Goal: Information Seeking & Learning: Learn about a topic

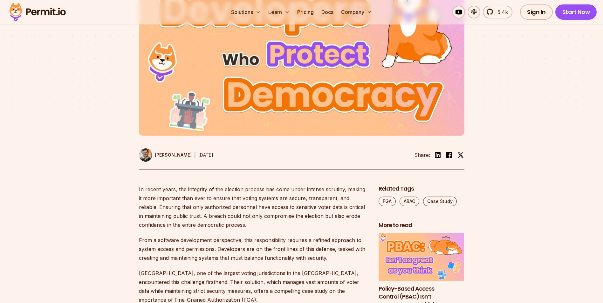
scroll to position [381, 0]
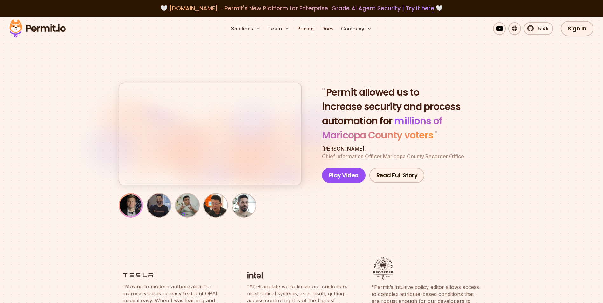
click at [154, 209] on img "button" at bounding box center [159, 205] width 22 height 22
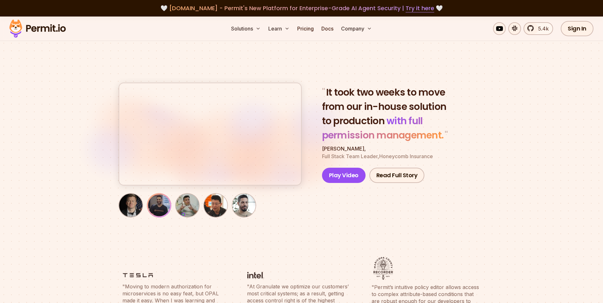
scroll to position [64, 0]
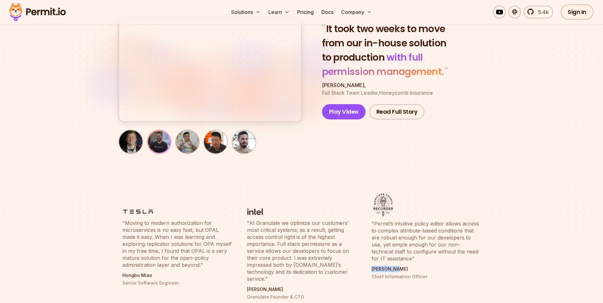
drag, startPoint x: 372, startPoint y: 270, endPoint x: 401, endPoint y: 270, distance: 28.9
click at [401, 270] on p "[PERSON_NAME]" at bounding box center [425, 269] width 109 height 6
click at [188, 141] on img "button" at bounding box center [187, 142] width 22 height 22
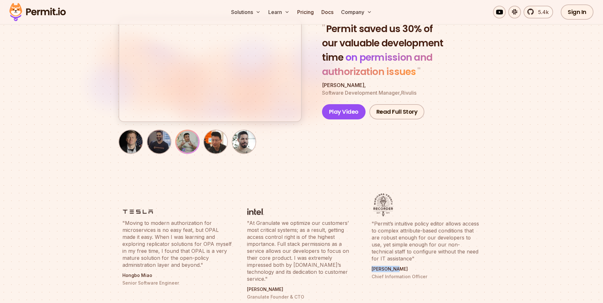
scroll to position [0, 0]
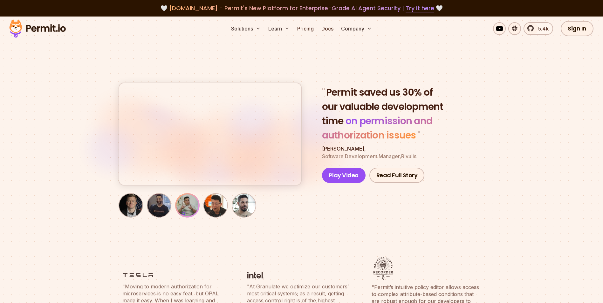
click at [211, 204] on img "button" at bounding box center [216, 205] width 22 height 22
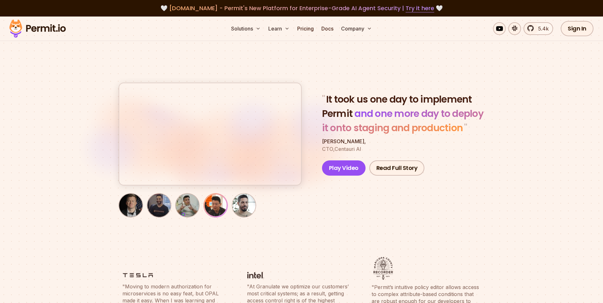
click at [243, 204] on img "button" at bounding box center [244, 205] width 22 height 22
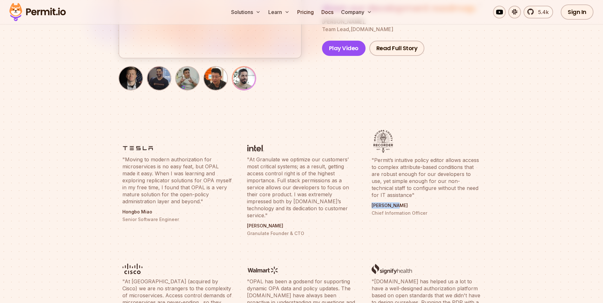
scroll to position [254, 0]
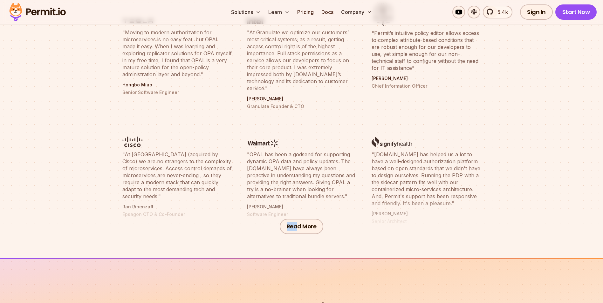
drag, startPoint x: 298, startPoint y: 207, endPoint x: 247, endPoint y: 201, distance: 51.1
click at [247, 201] on div "Read More" at bounding box center [301, 227] width 603 height 64
drag, startPoint x: 247, startPoint y: 201, endPoint x: 229, endPoint y: 209, distance: 19.6
click at [229, 209] on div "Read More" at bounding box center [301, 227] width 603 height 64
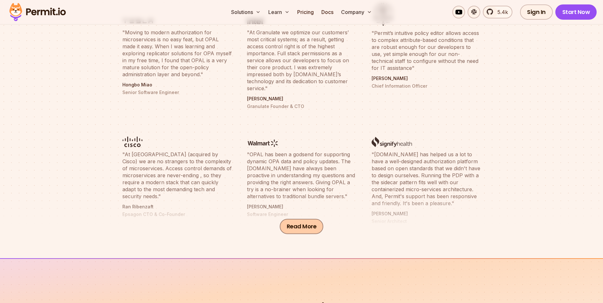
click at [306, 222] on button "Read More" at bounding box center [302, 226] width 44 height 15
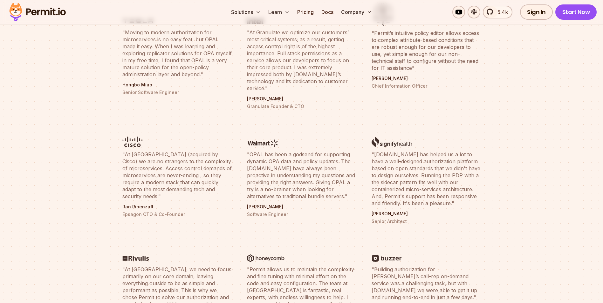
scroll to position [318, 0]
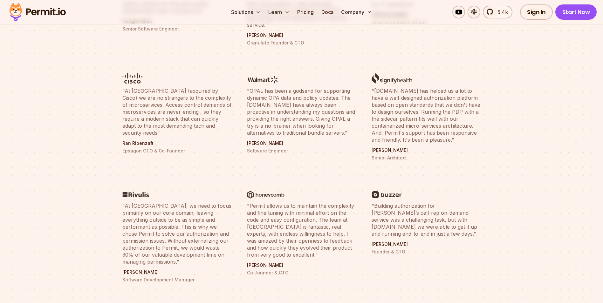
click at [342, 194] on li ""Permit allows us to maintain the complexity and fine tuning with minimal effor…" at bounding box center [301, 229] width 117 height 114
drag, startPoint x: 344, startPoint y: 199, endPoint x: 282, endPoint y: 199, distance: 61.6
click at [282, 202] on blockquote ""Permit allows us to maintain the complexity and fine tuning with minimal effor…" at bounding box center [301, 230] width 109 height 56
drag, startPoint x: 282, startPoint y: 199, endPoint x: 274, endPoint y: 205, distance: 10.4
click at [274, 205] on blockquote ""Permit allows us to maintain the complexity and fine tuning with minimal effor…" at bounding box center [301, 230] width 109 height 56
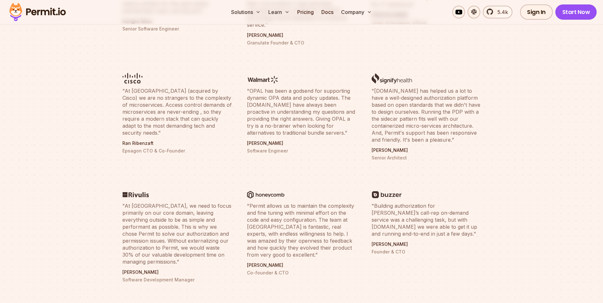
drag, startPoint x: 274, startPoint y: 205, endPoint x: 274, endPoint y: 217, distance: 12.1
click at [274, 217] on blockquote ""Permit allows us to maintain the complexity and fine tuning with minimal effor…" at bounding box center [301, 230] width 109 height 56
drag, startPoint x: 253, startPoint y: 215, endPoint x: 304, endPoint y: 214, distance: 51.8
click at [304, 214] on blockquote ""Permit allows us to maintain the complexity and fine tuning with minimal effor…" at bounding box center [301, 230] width 109 height 56
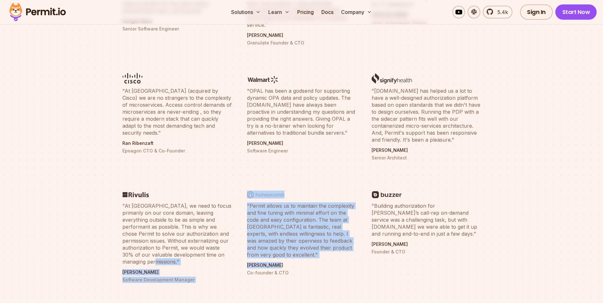
drag, startPoint x: 304, startPoint y: 214, endPoint x: 232, endPoint y: 260, distance: 85.8
click at [232, 260] on ul ""Moving to modern authorization for microservices is no easy feat, but OPAL mad…" at bounding box center [301, 176] width 366 height 480
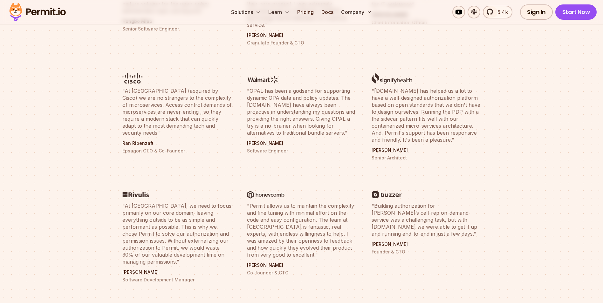
drag, startPoint x: 232, startPoint y: 260, endPoint x: 287, endPoint y: 273, distance: 57.3
click at [287, 273] on li ""Permit allows us to maintain the complexity and fine tuning with minimal effor…" at bounding box center [301, 229] width 117 height 114
drag, startPoint x: 262, startPoint y: 258, endPoint x: 250, endPoint y: 252, distance: 13.9
click at [250, 252] on li ""Permit allows us to maintain the complexity and fine tuning with minimal effor…" at bounding box center [301, 229] width 117 height 114
drag, startPoint x: 250, startPoint y: 252, endPoint x: 355, endPoint y: 267, distance: 106.9
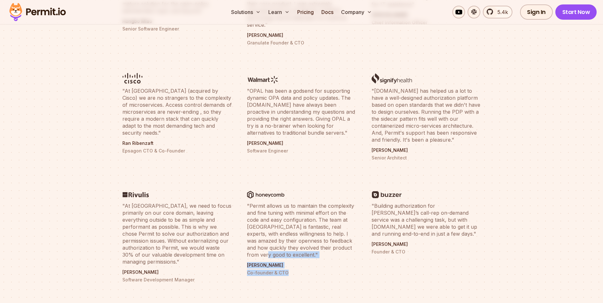
click at [355, 270] on p "Co-founder & CTO" at bounding box center [301, 273] width 109 height 6
click at [491, 234] on section ""Moving to modern authorization for microservices is no easy feat, but OPAL mad…" at bounding box center [301, 188] width 603 height 516
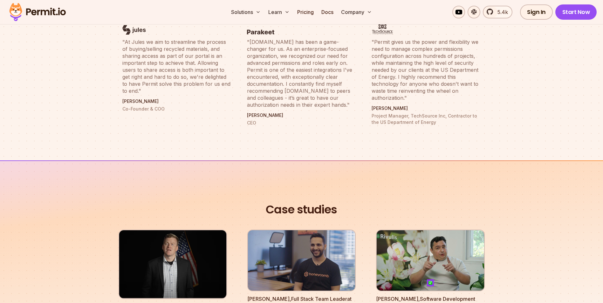
scroll to position [699, 0]
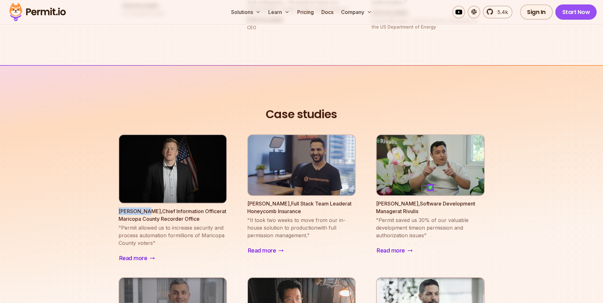
drag, startPoint x: 115, startPoint y: 207, endPoint x: 147, endPoint y: 206, distance: 31.8
click at [147, 206] on section "Case studies Play Video [PERSON_NAME] , Chief Information Officer at Maricopa C…" at bounding box center [301, 246] width 603 height 363
copy p "[PERSON_NAME]"
